Goal: Find specific page/section: Find specific page/section

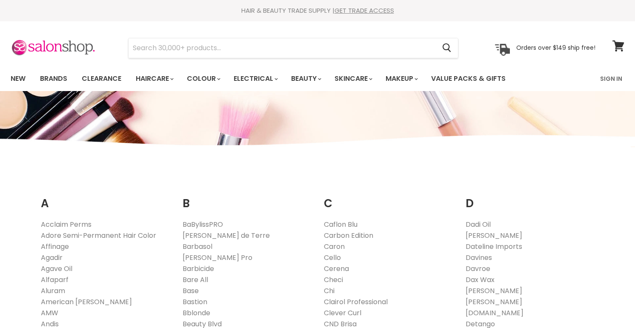
scroll to position [543, 0]
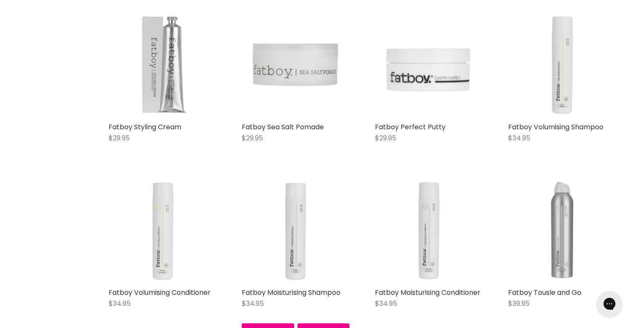
scroll to position [248, 0]
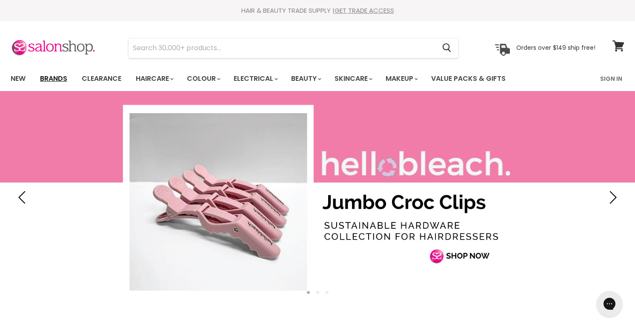
click at [58, 76] on link "Brands" at bounding box center [54, 79] width 40 height 18
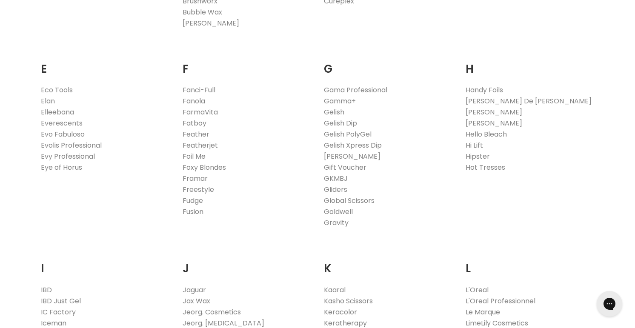
click at [195, 123] on link "Fatboy" at bounding box center [195, 123] width 24 height 10
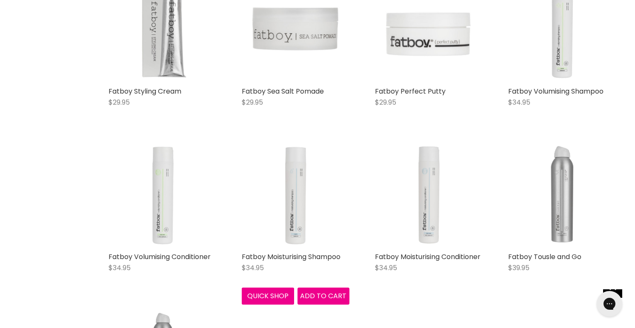
scroll to position [276, 0]
